Goal: Transaction & Acquisition: Purchase product/service

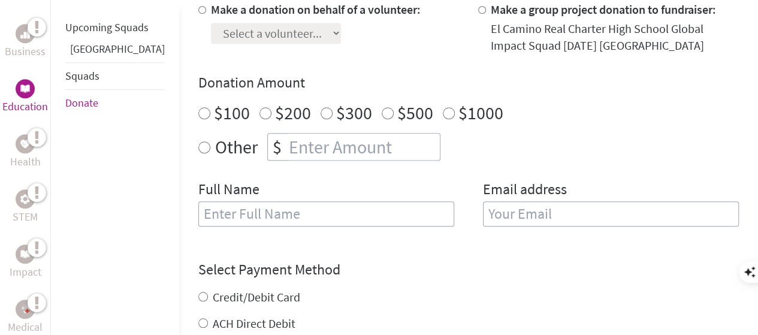
radio input "true"
click at [315, 145] on input "number" at bounding box center [362, 147] width 153 height 26
type input "1200"
click at [526, 145] on div "Other $ 1200" at bounding box center [468, 147] width 540 height 28
click at [302, 211] on input "text" at bounding box center [326, 213] width 256 height 25
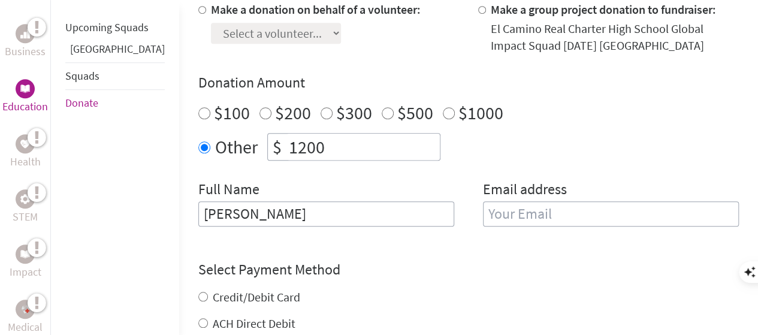
type input "[PERSON_NAME]"
click at [500, 216] on input "email" at bounding box center [611, 213] width 256 height 25
type input "[PERSON_NAME][EMAIL_ADDRESS][DOMAIN_NAME]"
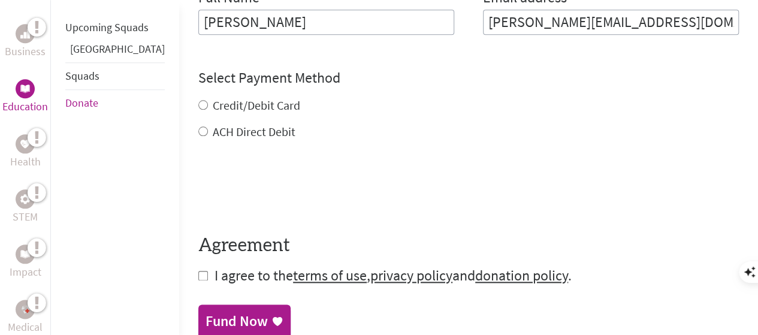
scroll to position [585, 0]
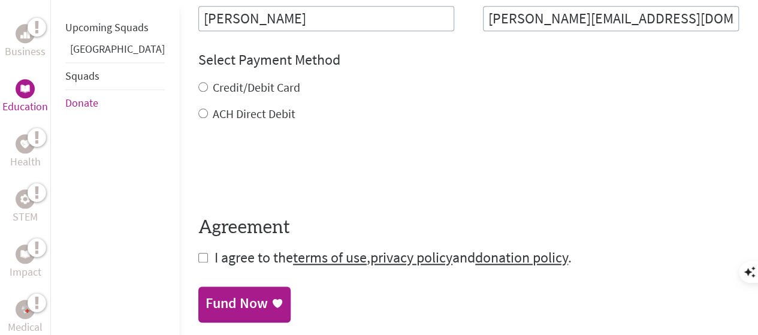
click at [198, 128] on form "Make a donation on behalf of a volunteer: Select a volunteer... [PERSON_NAME] […" at bounding box center [468, 36] width 540 height 461
click at [198, 110] on input "ACH Direct Debit" at bounding box center [203, 113] width 10 height 10
radio input "true"
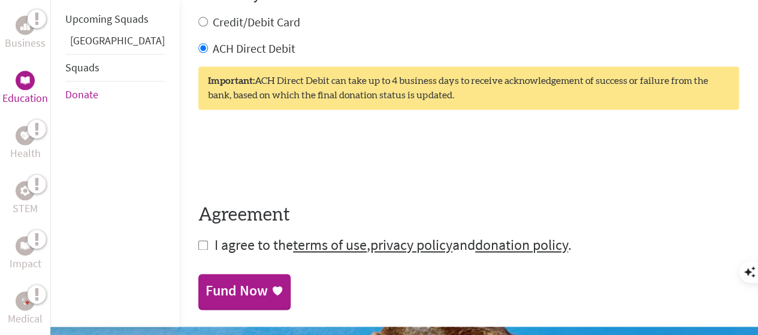
scroll to position [722, 0]
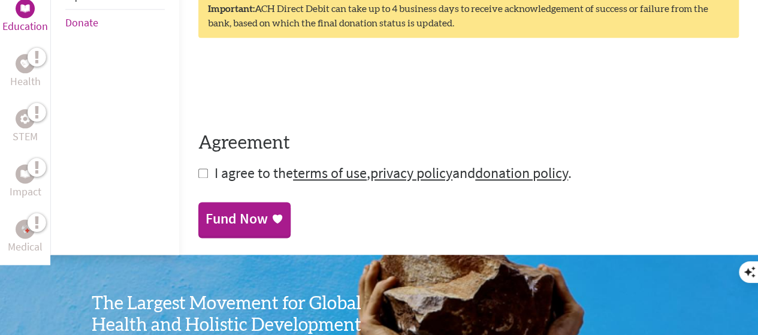
click at [198, 172] on input "checkbox" at bounding box center [203, 173] width 10 height 10
checkbox input "true"
click at [205, 216] on div "Fund Now" at bounding box center [236, 219] width 62 height 19
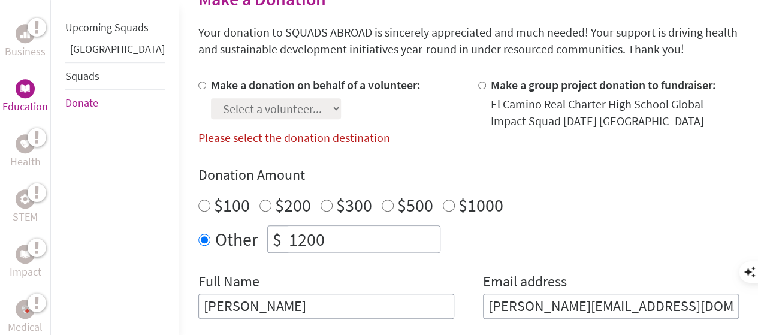
scroll to position [309, 0]
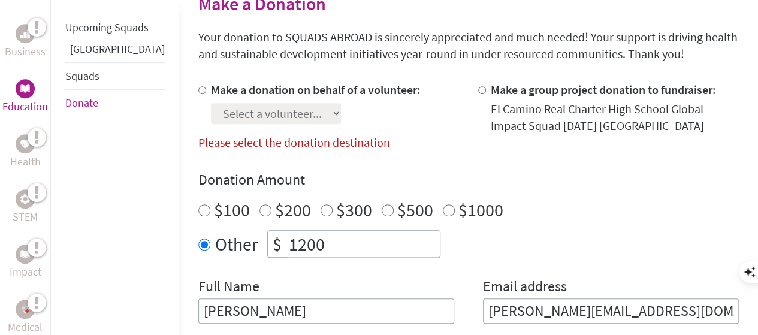
click at [478, 91] on input "Make a group project donation to fundraiser:" at bounding box center [482, 90] width 8 height 8
radio input "true"
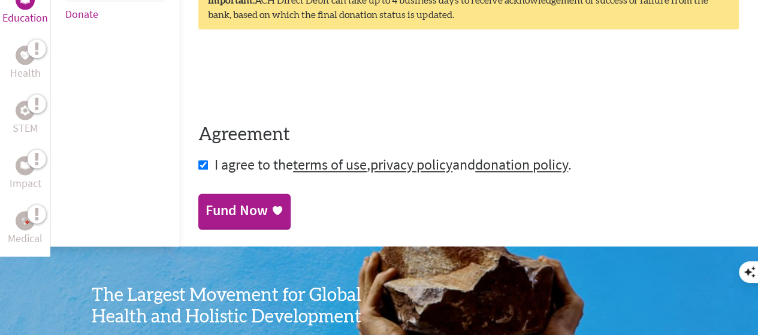
scroll to position [735, 0]
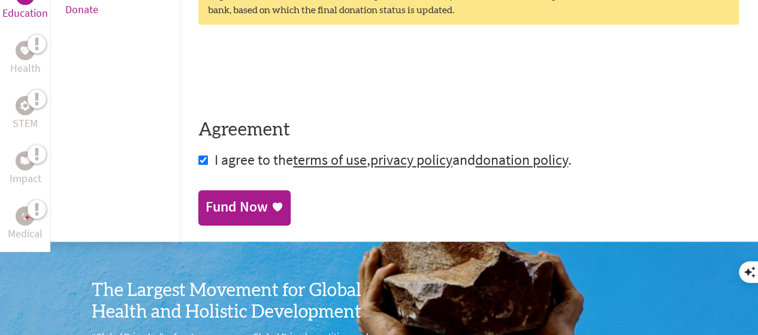
click at [217, 207] on div "Fund Now" at bounding box center [244, 206] width 78 height 19
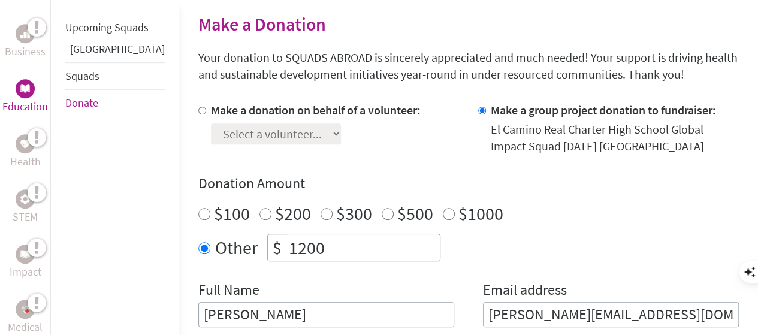
scroll to position [289, 0]
